Goal: Task Accomplishment & Management: Manage account settings

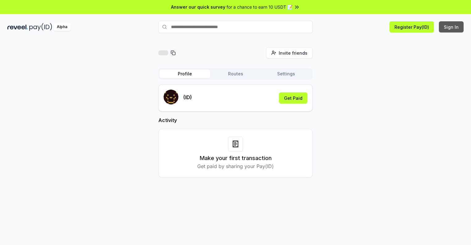
click at [451, 27] on button "Sign In" at bounding box center [451, 26] width 25 height 11
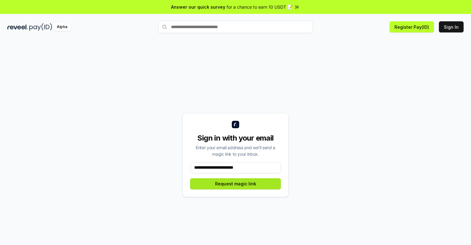
type input "**********"
click at [235, 183] on button "Request magic link" at bounding box center [235, 183] width 91 height 11
